Goal: Navigation & Orientation: Find specific page/section

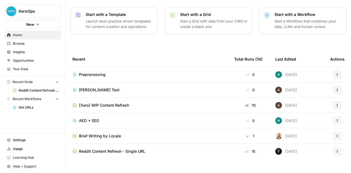
scroll to position [79, 0]
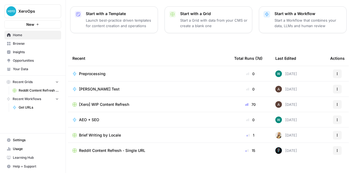
click at [20, 51] on span "Insights" at bounding box center [36, 52] width 46 height 5
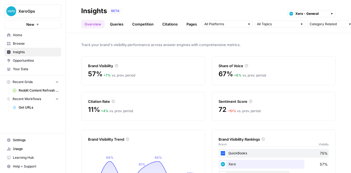
click at [118, 24] on link "Queries" at bounding box center [117, 24] width 20 height 9
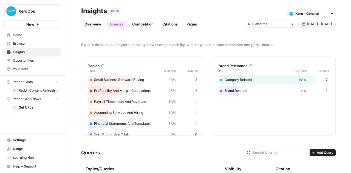
click at [136, 28] on link "Competition" at bounding box center [143, 24] width 28 height 9
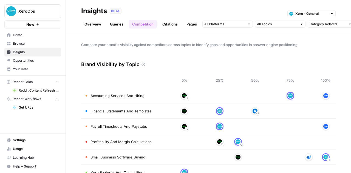
click at [171, 23] on link "Citations" at bounding box center [170, 24] width 22 height 9
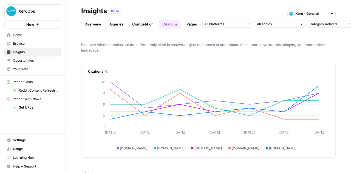
click at [144, 20] on link "Competition" at bounding box center [143, 24] width 28 height 9
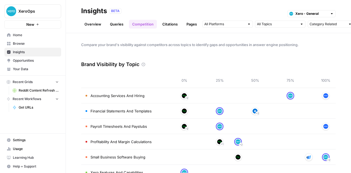
click at [117, 24] on link "Queries" at bounding box center [117, 24] width 20 height 9
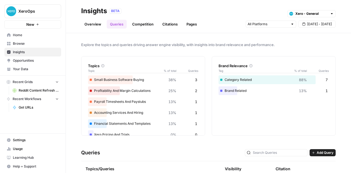
click at [98, 23] on link "Overview" at bounding box center [92, 24] width 23 height 9
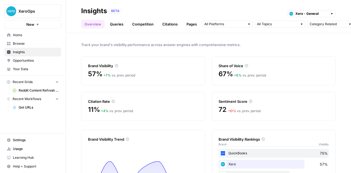
click at [173, 24] on link "Citations" at bounding box center [170, 24] width 22 height 9
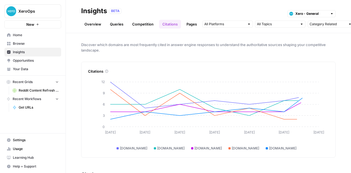
click at [189, 23] on link "Pages" at bounding box center [191, 24] width 17 height 9
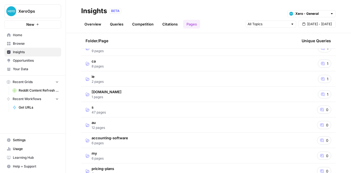
scroll to position [41, 0]
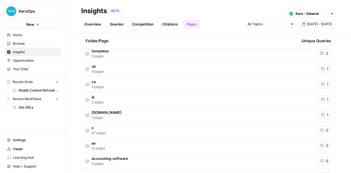
click at [30, 62] on span "Opportunities" at bounding box center [36, 60] width 46 height 5
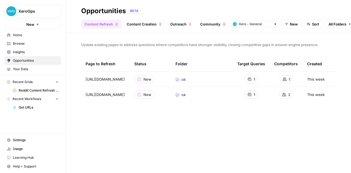
click at [22, 68] on span "Your Data" at bounding box center [36, 69] width 46 height 5
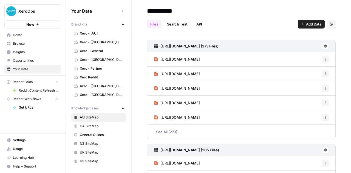
click at [171, 23] on link "Search Test" at bounding box center [177, 24] width 27 height 9
